Goal: Use online tool/utility: Use online tool/utility

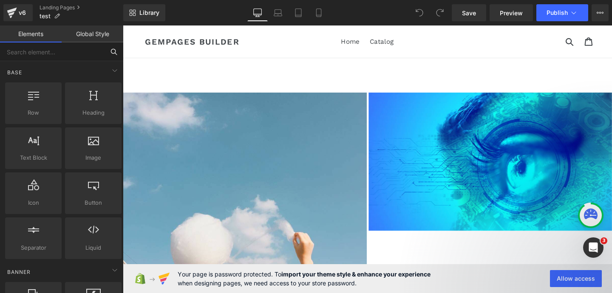
click at [69, 52] on input "text" at bounding box center [52, 51] width 104 height 19
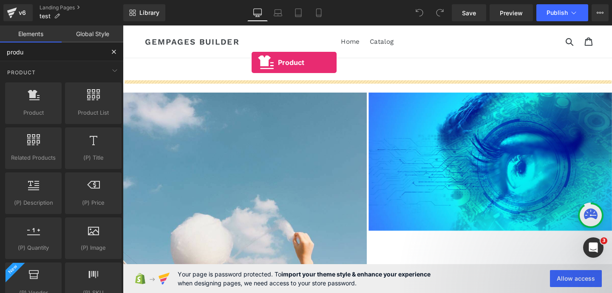
drag, startPoint x: 160, startPoint y: 132, endPoint x: 258, endPoint y: 64, distance: 119.4
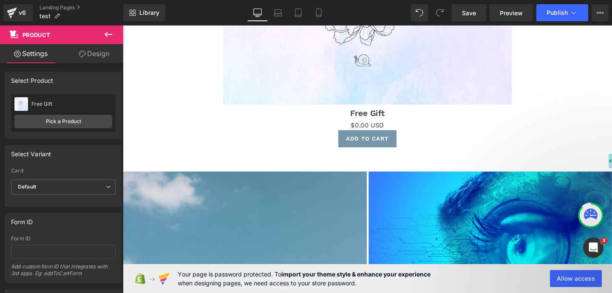
scroll to position [159, 0]
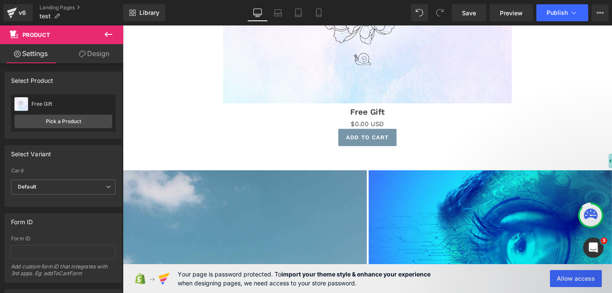
click at [106, 31] on icon at bounding box center [108, 34] width 10 height 10
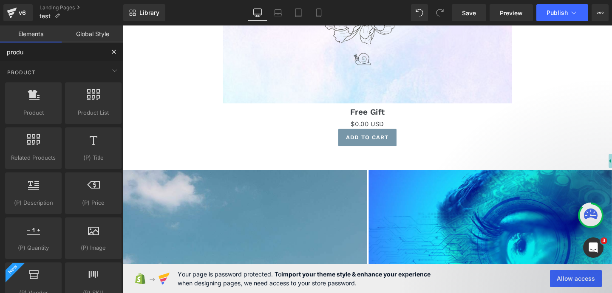
click at [62, 49] on input "produ" at bounding box center [52, 51] width 104 height 19
type input "p"
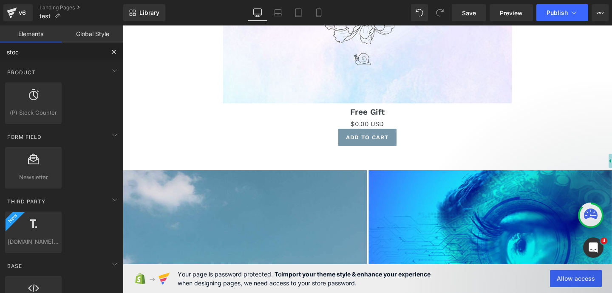
type input "stock"
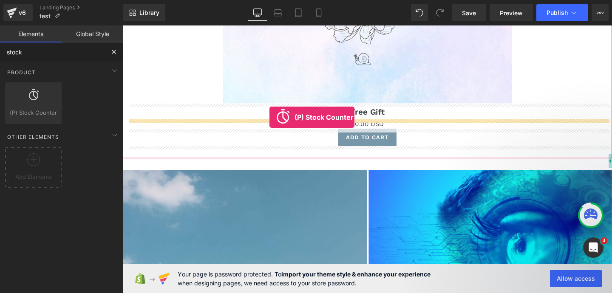
drag, startPoint x: 144, startPoint y: 132, endPoint x: 275, endPoint y: 121, distance: 132.1
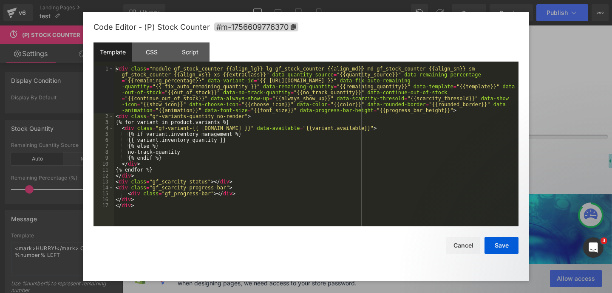
click at [375, 0] on div "(P) Stock Counter You are previewing how the will restyle your page. You can no…" at bounding box center [306, 0] width 612 height 0
click at [152, 51] on div "CSS" at bounding box center [151, 51] width 39 height 19
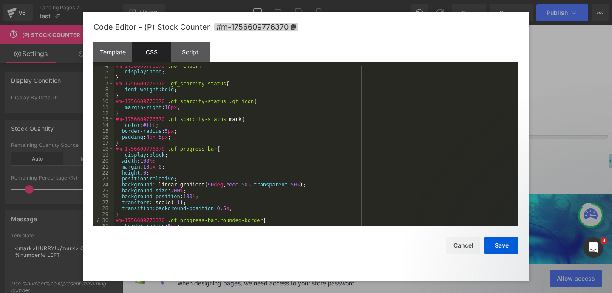
scroll to position [28, 0]
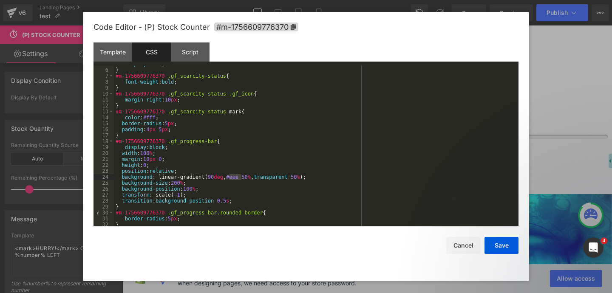
drag, startPoint x: 242, startPoint y: 179, endPoint x: 230, endPoint y: 180, distance: 11.9
click at [230, 180] on div "display : none ; } #m-1756609776370 .gf_scarcity-status { font-weight : bold ; …" at bounding box center [314, 147] width 401 height 172
type textarea "red"
type textarea "lu"
type textarea "blue"
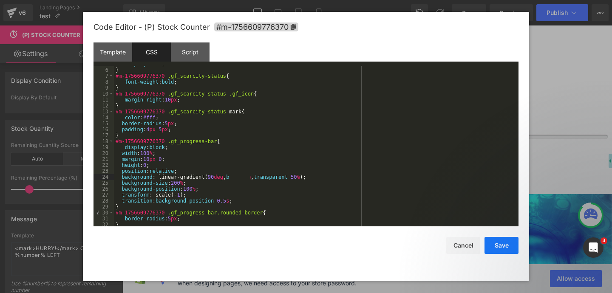
click at [509, 245] on button "Save" at bounding box center [501, 245] width 34 height 17
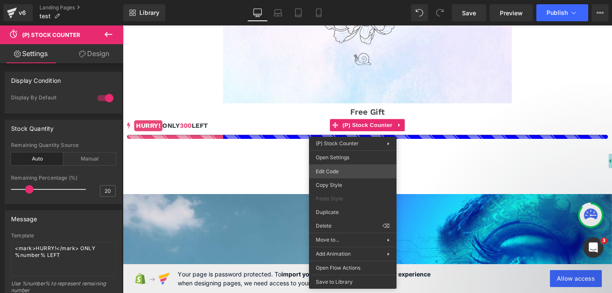
click at [347, 0] on div "(P) Stock Counter You are previewing how the will restyle your page. You can no…" at bounding box center [306, 0] width 612 height 0
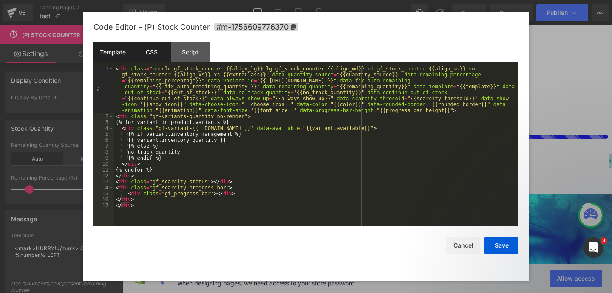
click at [156, 56] on div "CSS" at bounding box center [151, 51] width 39 height 19
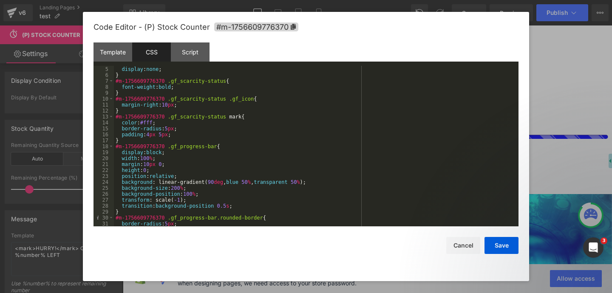
scroll to position [25, 0]
click at [253, 182] on div "display : none ; } #m-1756609776370 .gf_scarcity-status { font-weight : bold ; …" at bounding box center [314, 150] width 401 height 172
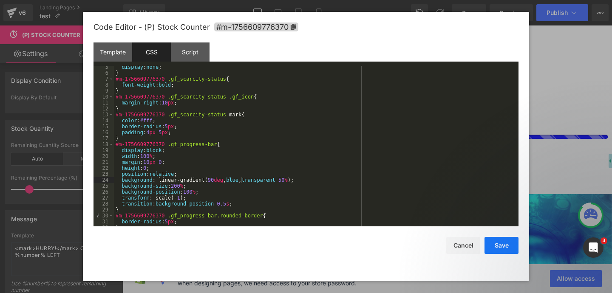
click at [500, 249] on button "Save" at bounding box center [501, 245] width 34 height 17
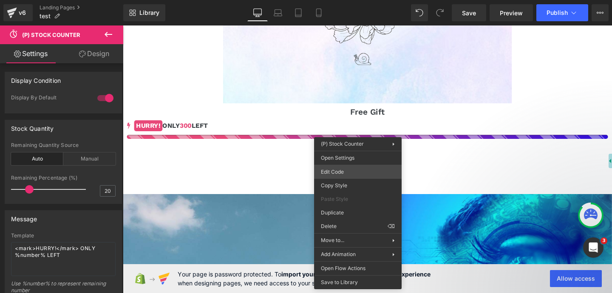
click at [355, 0] on div "(P) Stock Counter You are previewing how the will restyle your page. You can no…" at bounding box center [306, 0] width 612 height 0
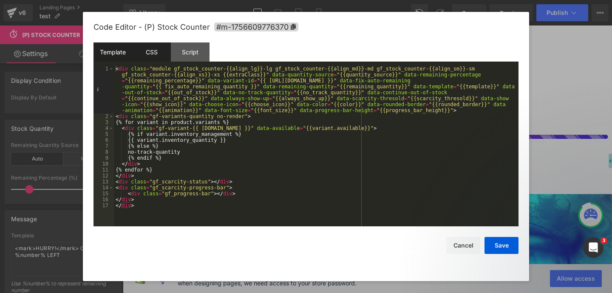
click at [155, 52] on div "CSS" at bounding box center [151, 51] width 39 height 19
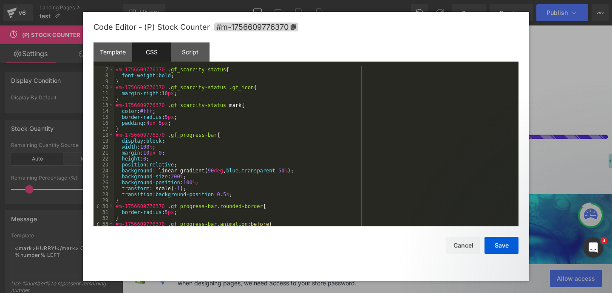
scroll to position [35, 0]
drag, startPoint x: 159, startPoint y: 169, endPoint x: 296, endPoint y: 169, distance: 137.2
click at [296, 169] on div "} #m-1756609776370 .gf_scarcity-status { font-weight : bold ; } #m-175660977637…" at bounding box center [314, 147] width 401 height 172
type textarea "red"
type textarea "blue"
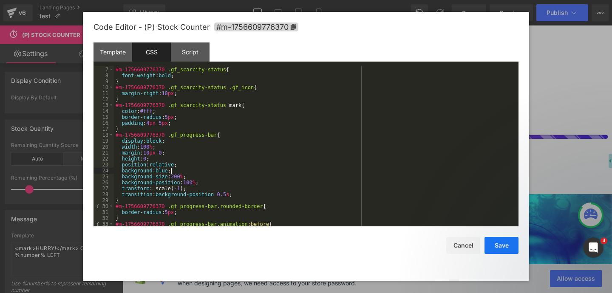
click at [511, 243] on button "Save" at bounding box center [501, 245] width 34 height 17
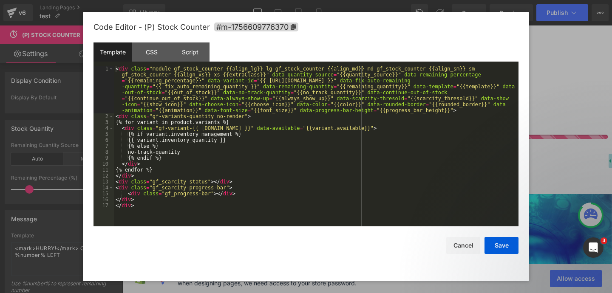
click at [343, 0] on div "(P) Stock Counter You are previewing how the will restyle your page. You can no…" at bounding box center [306, 0] width 612 height 0
click at [150, 47] on div "CSS" at bounding box center [151, 51] width 39 height 19
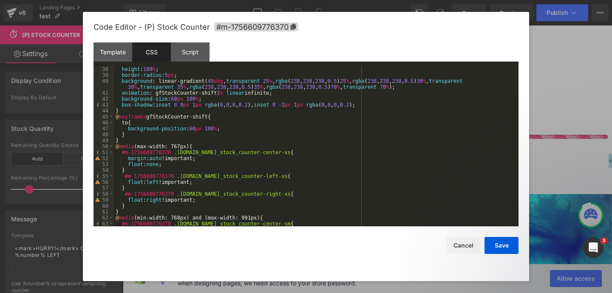
scroll to position [0, 0]
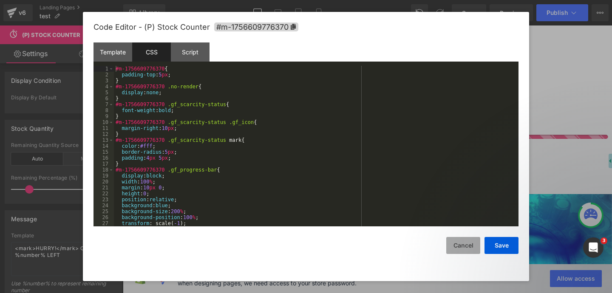
click at [471, 247] on button "Cancel" at bounding box center [463, 245] width 34 height 17
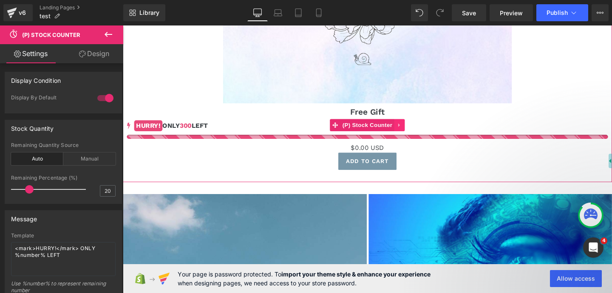
click at [413, 132] on icon at bounding box center [413, 131] width 2 height 4
click at [424, 133] on link at bounding box center [419, 130] width 11 height 13
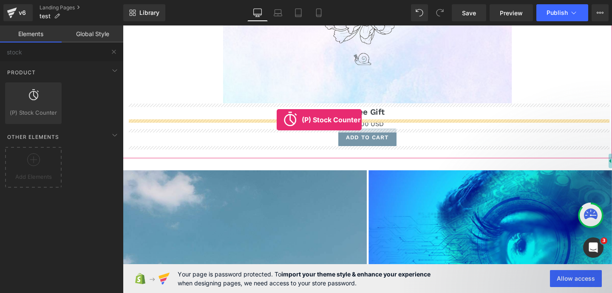
drag, startPoint x: 169, startPoint y: 141, endPoint x: 285, endPoint y: 124, distance: 116.7
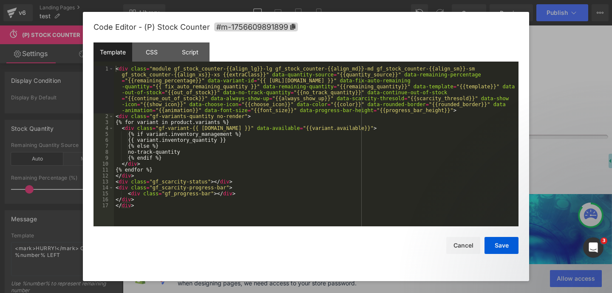
click at [331, 0] on div "(P) Stock Counter You are previewing how the will restyle your page. You can no…" at bounding box center [306, 0] width 612 height 0
click at [151, 59] on div "CSS" at bounding box center [151, 51] width 39 height 19
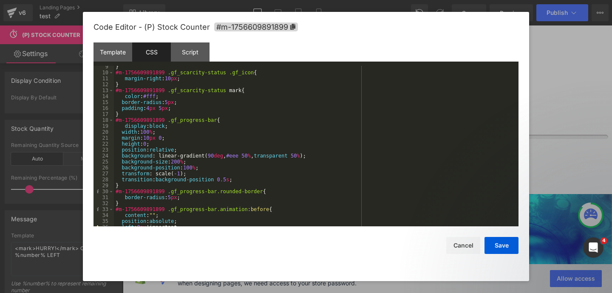
scroll to position [52, 0]
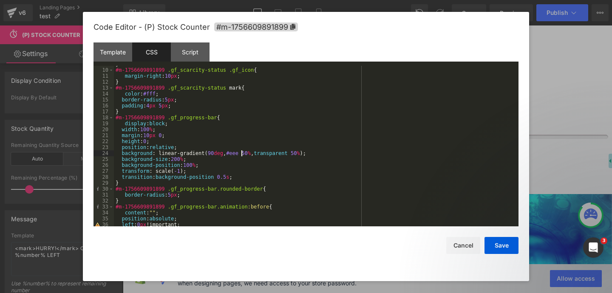
click at [241, 156] on div "} #m-1756609891899 .gf_scarcity-status .gf_icon { margin-right : 10 px ; } #m-1…" at bounding box center [314, 147] width 401 height 172
type textarea "b"
click at [232, 154] on div "} #m-1756609891899 .gf_scarcity-status .gf_icon { margin-right : 10 px ; } #m-1…" at bounding box center [314, 147] width 401 height 172
click at [495, 243] on button "Save" at bounding box center [501, 245] width 34 height 17
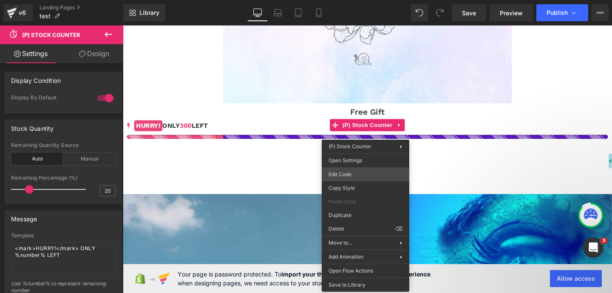
click at [361, 0] on div "(P) Stock Counter You are previewing how the will restyle your page. You can no…" at bounding box center [306, 0] width 612 height 0
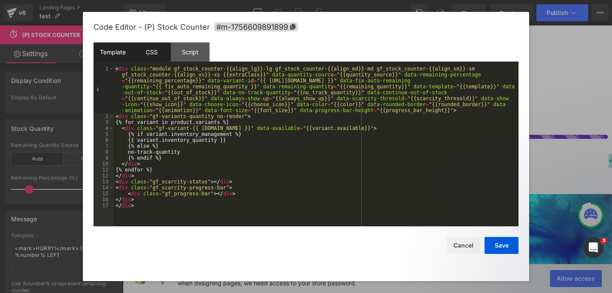
click at [150, 55] on div "CSS" at bounding box center [151, 51] width 39 height 19
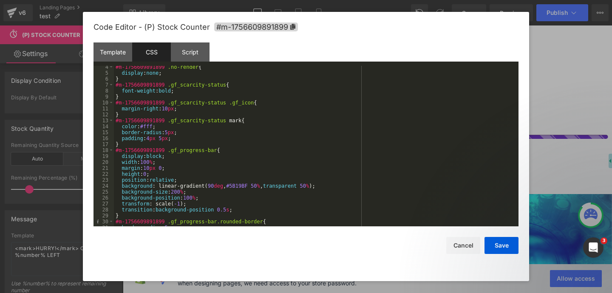
scroll to position [24, 0]
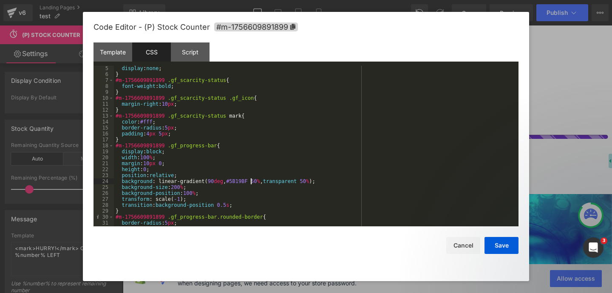
click at [251, 179] on div "display : none ; } #m-1756609891899 .gf_scarcity-status { font-weight : bold ; …" at bounding box center [314, 151] width 401 height 172
type textarea "fff"
click at [490, 243] on button "Save" at bounding box center [501, 245] width 34 height 17
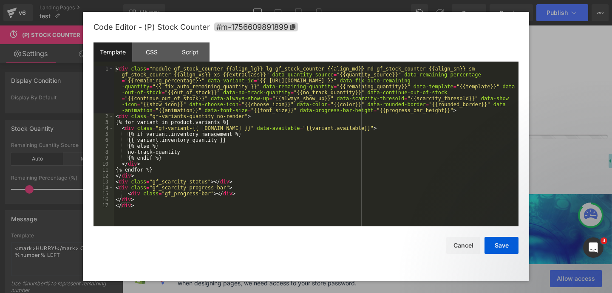
click at [352, 0] on div "(P) Stock Counter You are previewing how the will restyle your page. You can no…" at bounding box center [306, 0] width 612 height 0
click at [155, 57] on div "CSS" at bounding box center [151, 51] width 39 height 19
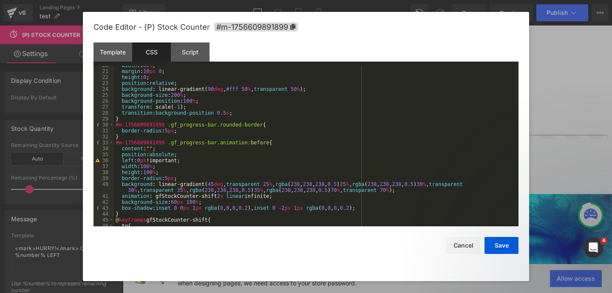
scroll to position [117, 0]
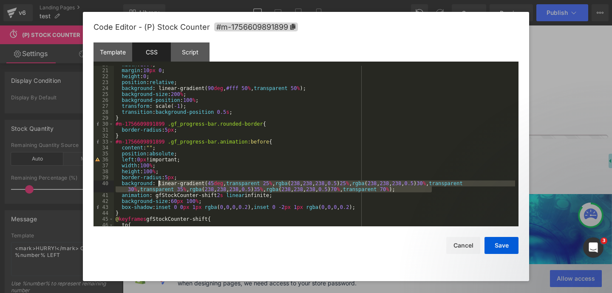
drag, startPoint x: 431, startPoint y: 188, endPoint x: 159, endPoint y: 182, distance: 272.7
click at [158, 182] on div "width : 100 % ; margin : 10 px 0 ; height : 0 ; position : relative ; backgroun…" at bounding box center [314, 148] width 401 height 172
paste textarea
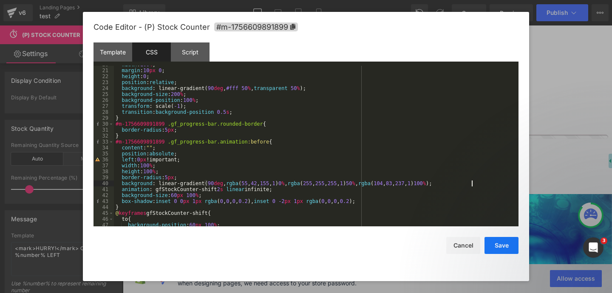
click at [513, 245] on button "Save" at bounding box center [501, 245] width 34 height 17
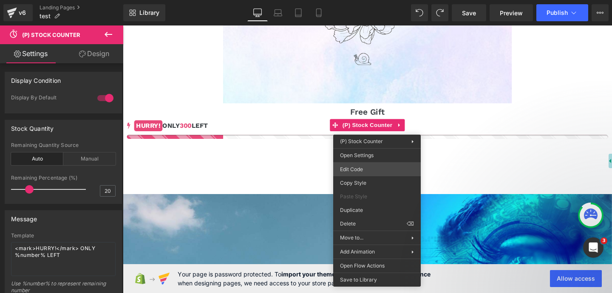
click at [366, 0] on div "(P) Stock Counter You are previewing how the will restyle your page. You can no…" at bounding box center [306, 0] width 612 height 0
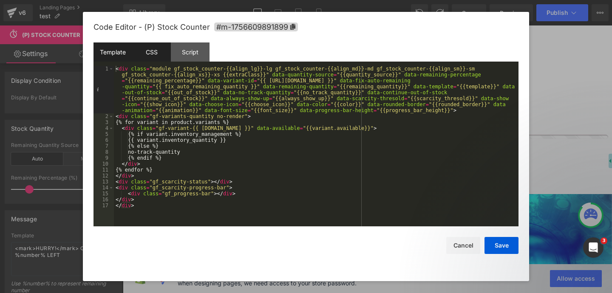
click at [159, 56] on div "CSS" at bounding box center [151, 51] width 39 height 19
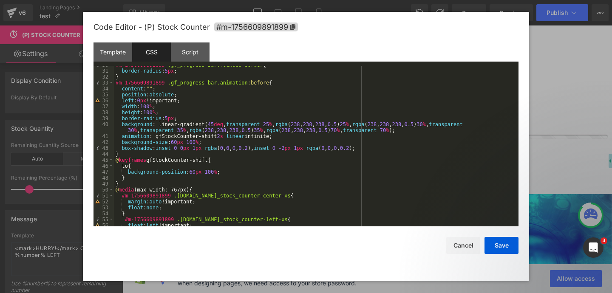
scroll to position [170, 0]
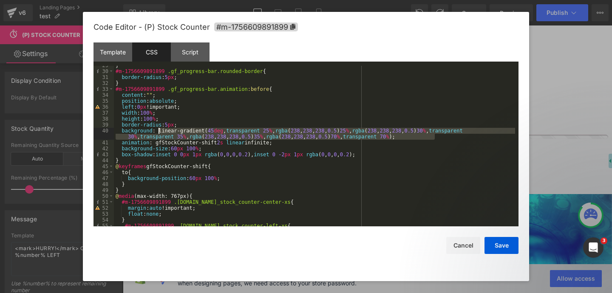
drag, startPoint x: 438, startPoint y: 136, endPoint x: 158, endPoint y: 133, distance: 280.3
click at [158, 133] on div "} #m-1756609891899 .gf_progress-bar.rounded-border { border-radius : 5 px ; } #…" at bounding box center [314, 148] width 401 height 172
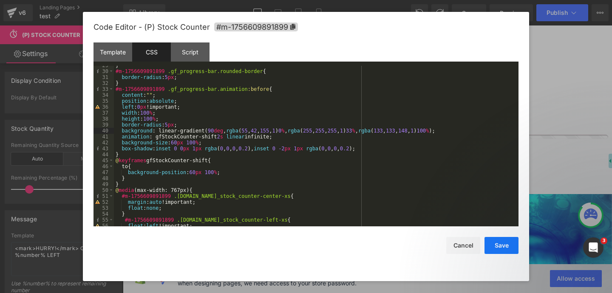
click at [500, 245] on button "Save" at bounding box center [501, 245] width 34 height 17
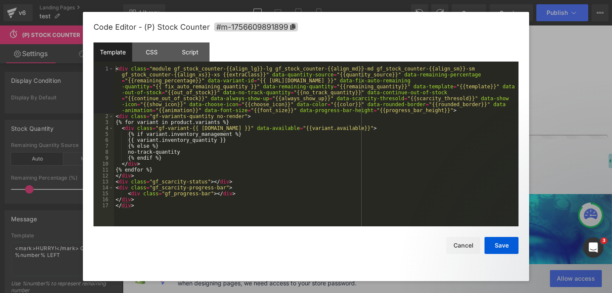
click at [362, 0] on div "(P) Stock Counter You are previewing how the will restyle your page. You can no…" at bounding box center [306, 0] width 612 height 0
click at [149, 62] on div "Template CSS Script Data" at bounding box center [305, 53] width 425 height 23
click at [153, 48] on div "CSS" at bounding box center [151, 51] width 39 height 19
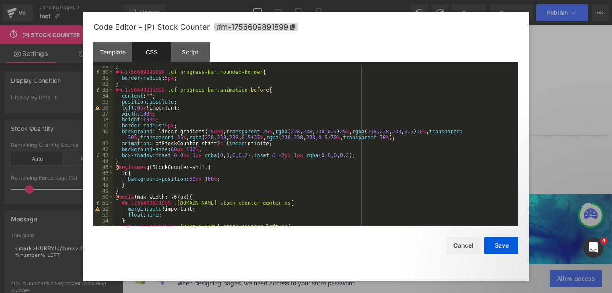
scroll to position [170, 0]
click at [572, 67] on div at bounding box center [306, 146] width 612 height 293
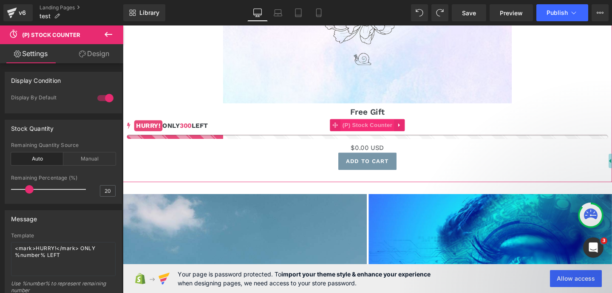
click at [364, 134] on span "(P) Stock Counter" at bounding box center [379, 130] width 56 height 13
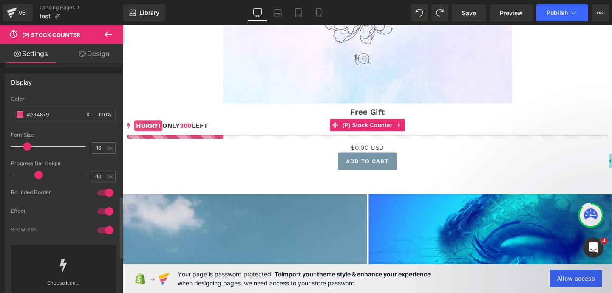
scroll to position [497, 0]
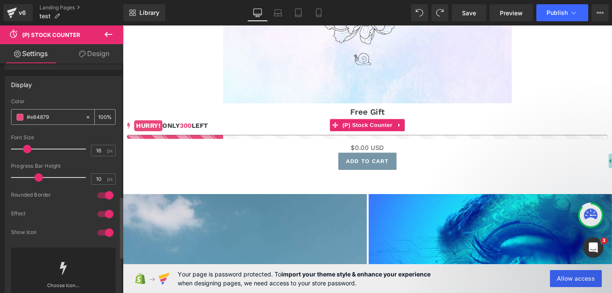
click at [85, 120] on icon at bounding box center [88, 117] width 6 height 6
type input "none"
type input "0"
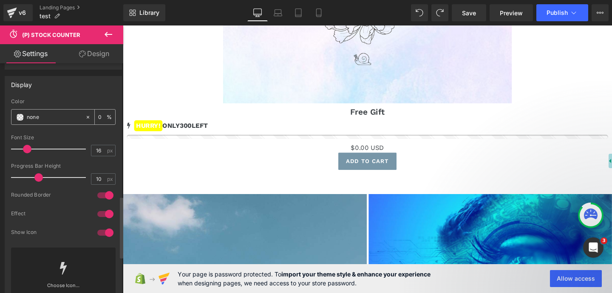
click at [53, 122] on input "none" at bounding box center [54, 117] width 54 height 9
click at [21, 121] on span at bounding box center [20, 117] width 7 height 7
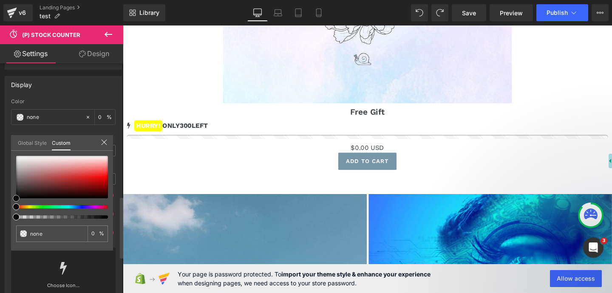
type input "#ee6262"
type input "100"
type input "#ee6262"
type input "100"
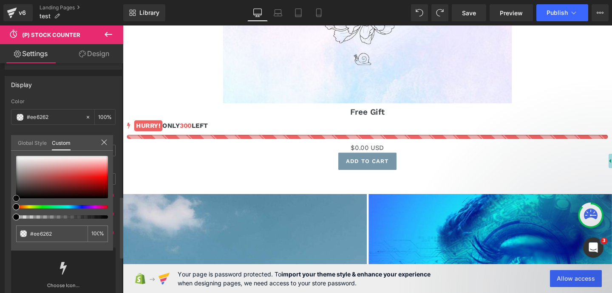
click at [91, 170] on div at bounding box center [62, 177] width 92 height 42
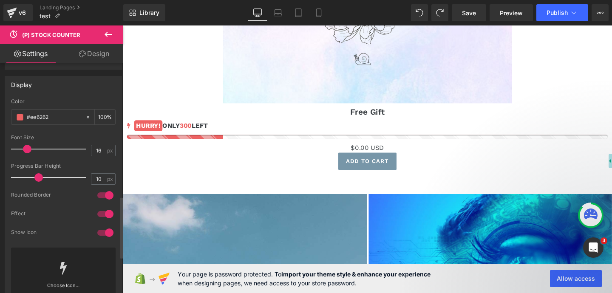
click at [110, 40] on button at bounding box center [108, 34] width 30 height 19
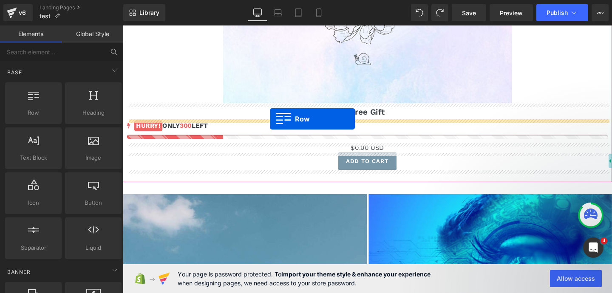
drag, startPoint x: 153, startPoint y: 129, endPoint x: 277, endPoint y: 124, distance: 124.1
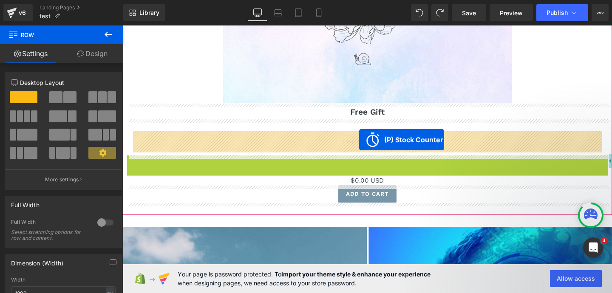
drag, startPoint x: 363, startPoint y: 170, endPoint x: 371, endPoint y: 146, distance: 25.5
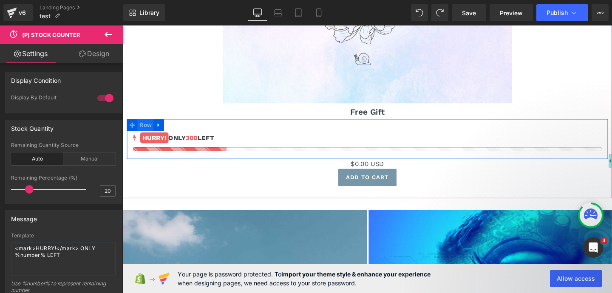
click at [146, 132] on span "Row" at bounding box center [146, 130] width 17 height 13
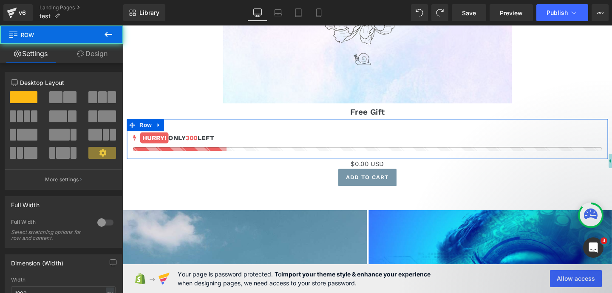
click at [96, 51] on link "Design" at bounding box center [93, 53] width 62 height 19
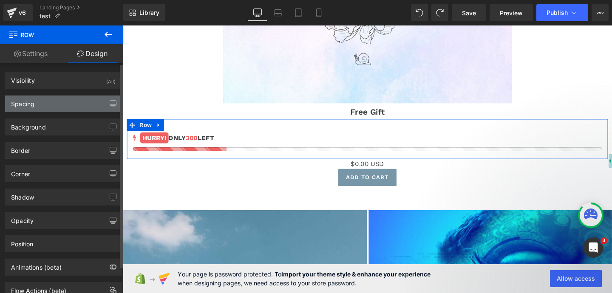
click at [65, 106] on div "Spacing" at bounding box center [63, 104] width 116 height 16
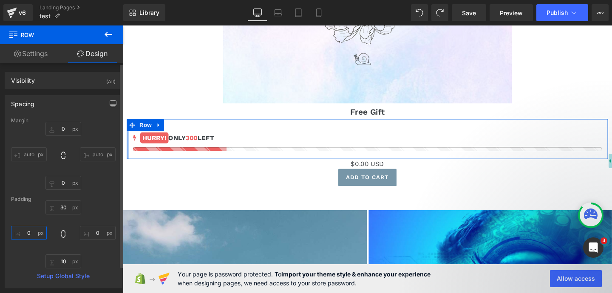
click at [34, 235] on input "0" at bounding box center [29, 233] width 36 height 14
type input "40"
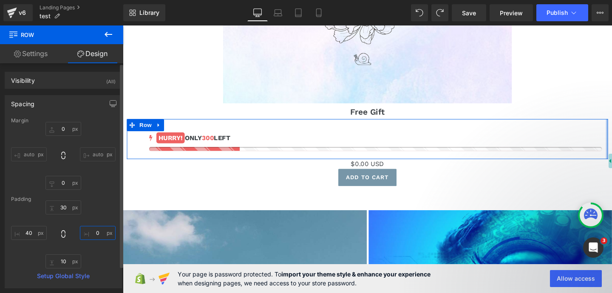
click at [98, 233] on input "0" at bounding box center [98, 233] width 36 height 14
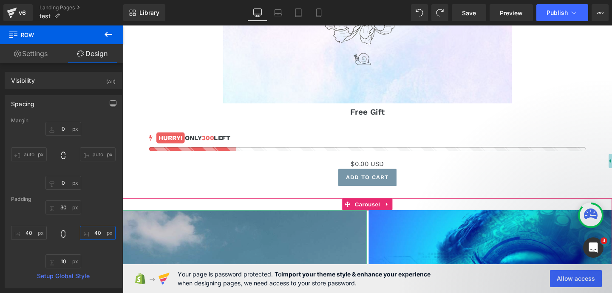
type input "40"
